Goal: Information Seeking & Learning: Learn about a topic

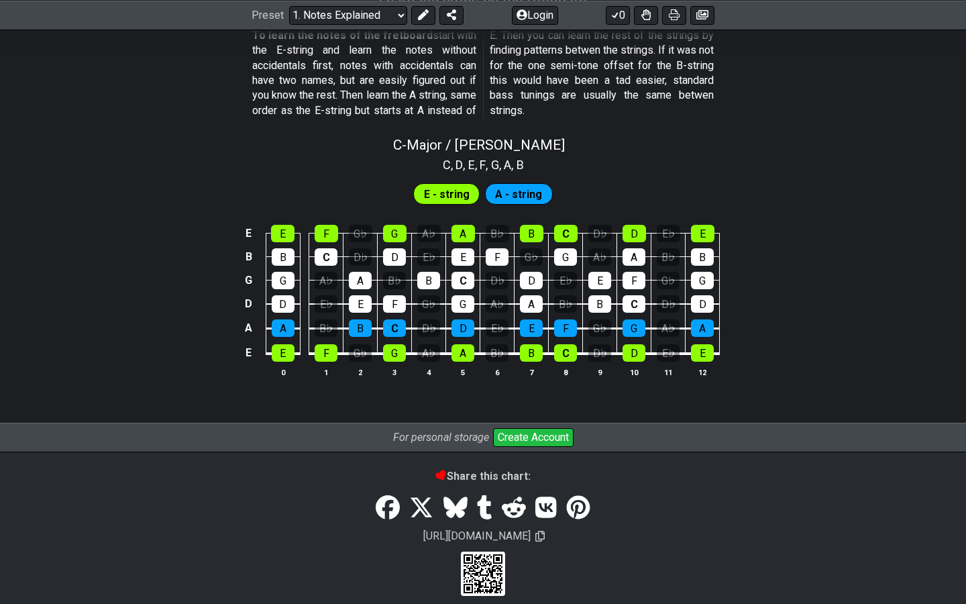
scroll to position [1248, 0]
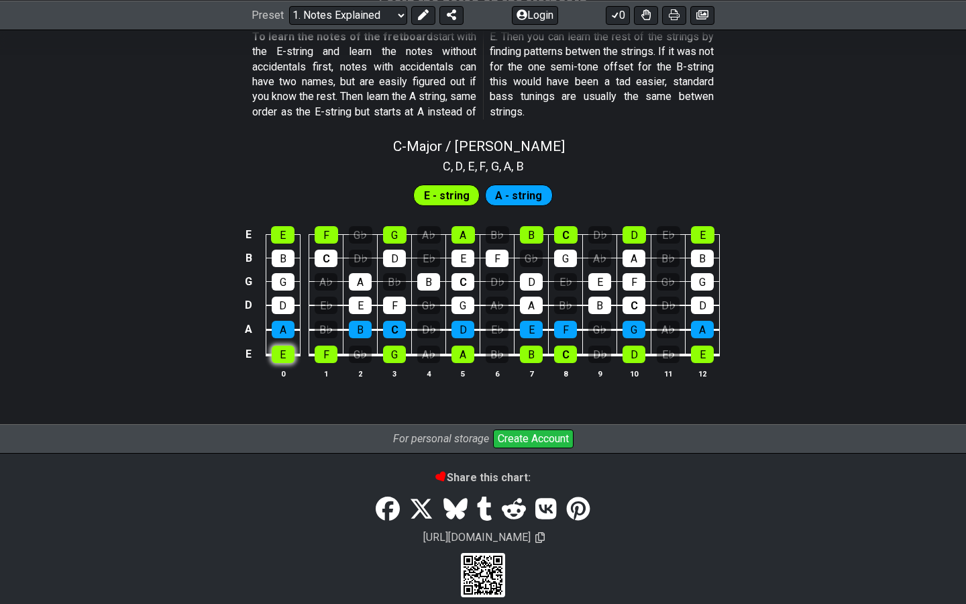
scroll to position [1185, 0]
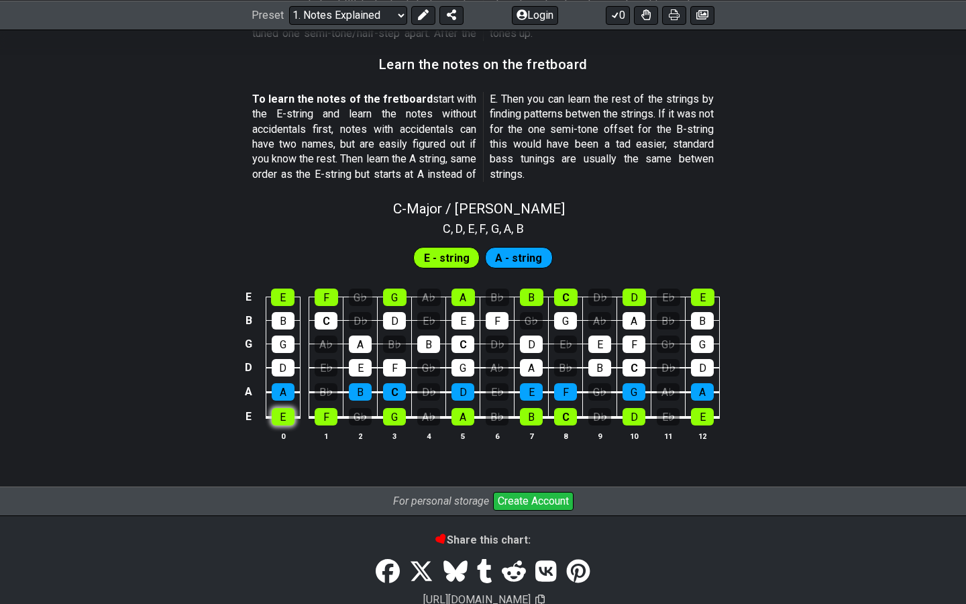
click at [286, 337] on tbody "E E F G♭ G A♭ A B♭ B C D♭ D E♭ E B B C D♭ D E♭ E F G♭ G A♭ A B♭ B G G A♭ A B♭ B…" at bounding box center [480, 353] width 479 height 158
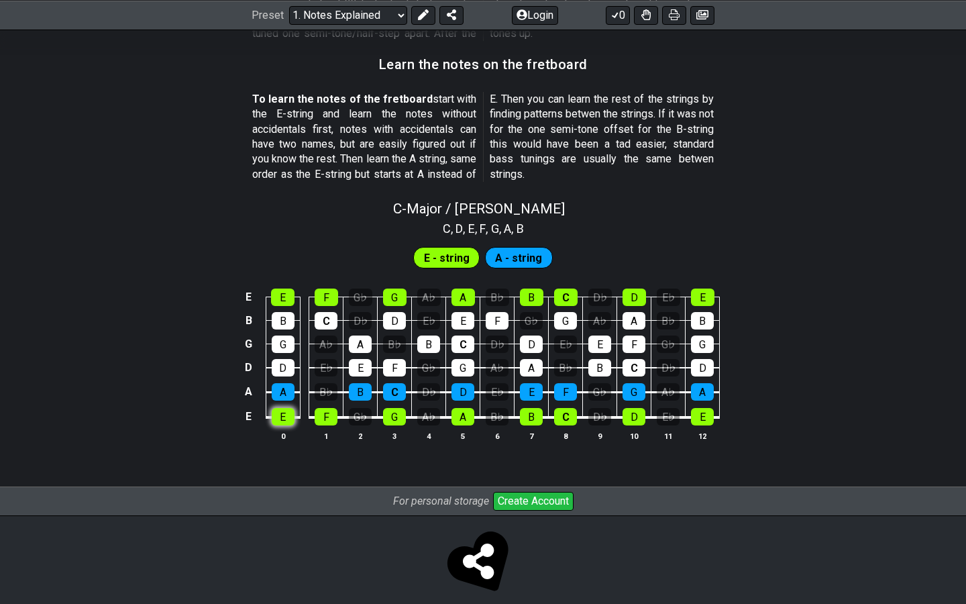
click at [278, 408] on div "E" at bounding box center [283, 416] width 23 height 17
click at [335, 408] on div "F" at bounding box center [326, 416] width 23 height 17
click at [368, 408] on div "G♭" at bounding box center [360, 416] width 23 height 17
click at [384, 408] on div "G" at bounding box center [394, 416] width 23 height 17
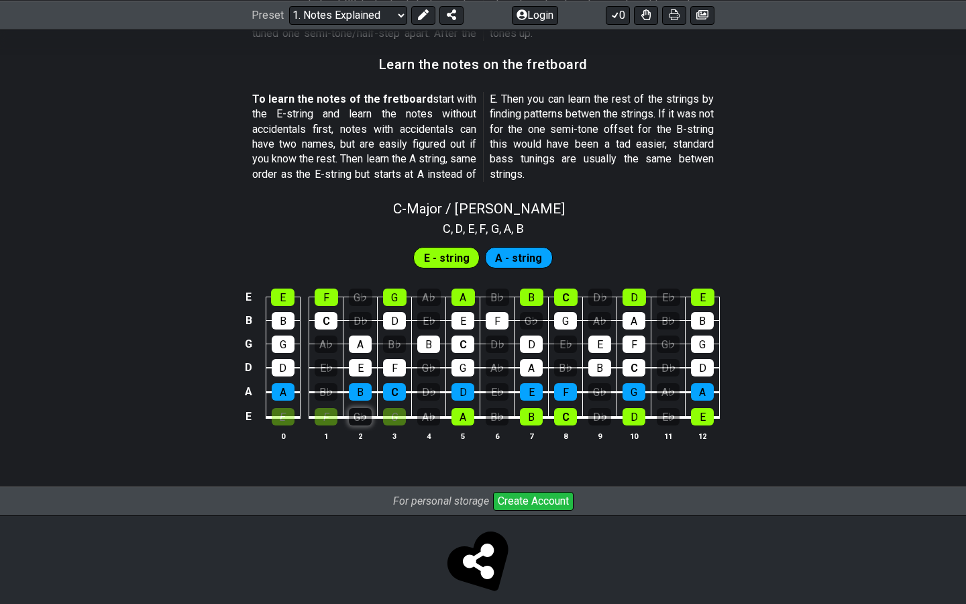
click at [368, 408] on div "G♭" at bounding box center [360, 416] width 23 height 17
click at [384, 408] on div "G" at bounding box center [394, 416] width 23 height 17
click at [329, 408] on div "F" at bounding box center [326, 416] width 23 height 17
click at [297, 429] on th "0" at bounding box center [283, 436] width 34 height 14
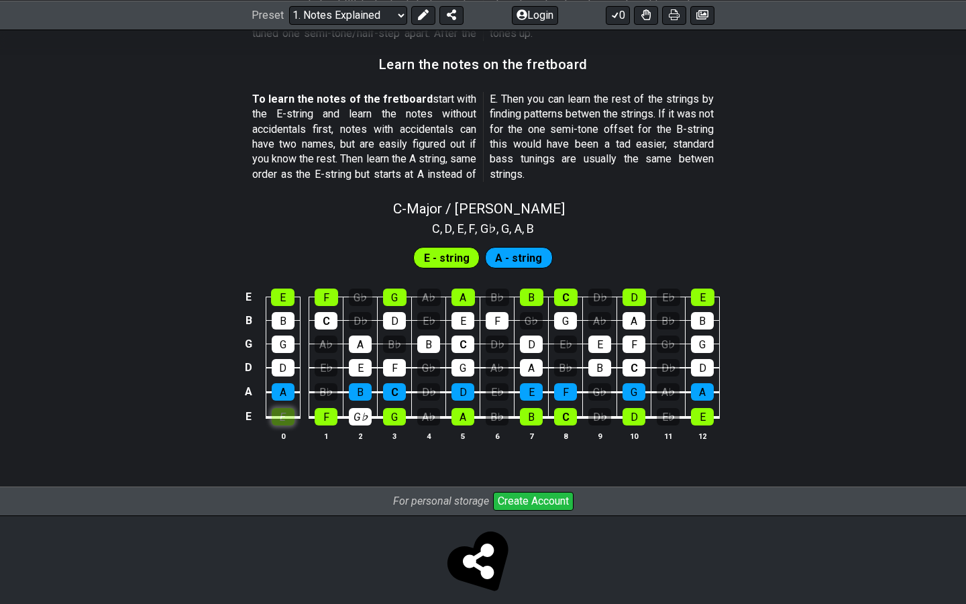
click at [281, 408] on div "E" at bounding box center [283, 416] width 23 height 17
click at [285, 383] on div "A" at bounding box center [283, 391] width 23 height 17
